Goal: Task Accomplishment & Management: Use online tool/utility

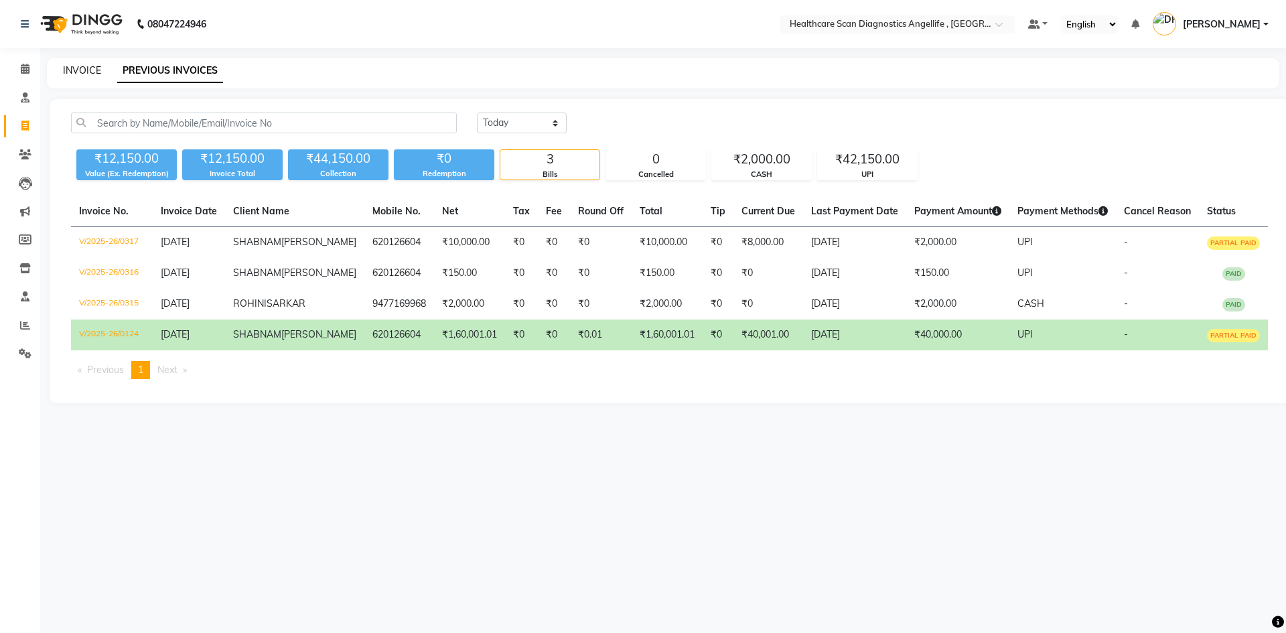
click at [70, 69] on link "INVOICE" at bounding box center [82, 70] width 38 height 12
select select "5671"
select select "service"
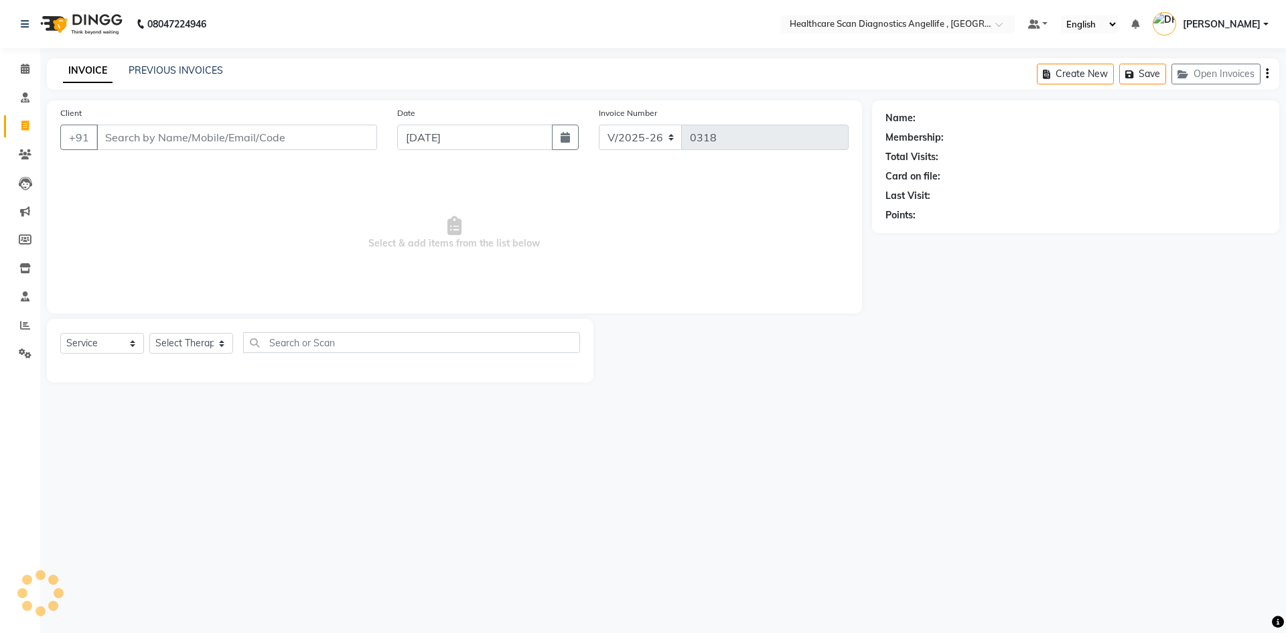
click at [165, 62] on div "INVOICE PREVIOUS INVOICES Create New Save Open Invoices" at bounding box center [663, 73] width 1232 height 31
click at [165, 68] on link "PREVIOUS INVOICES" at bounding box center [176, 70] width 94 height 12
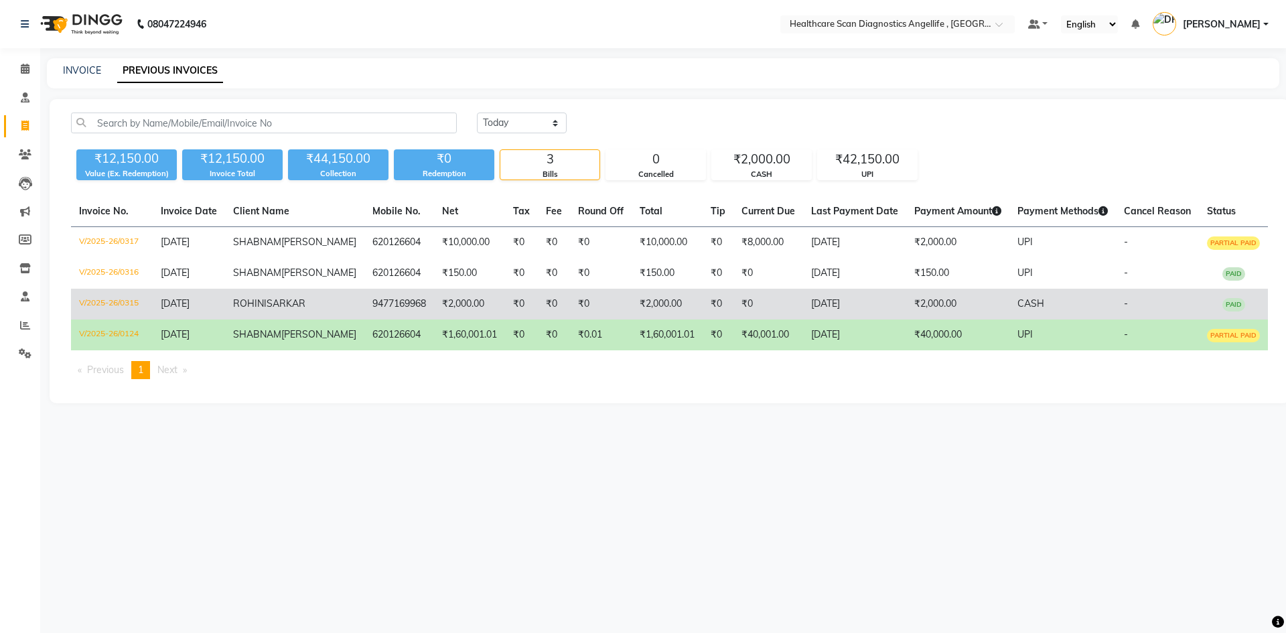
click at [104, 319] on td "V/2025-26/0315" at bounding box center [112, 304] width 82 height 31
